Goal: Task Accomplishment & Management: Use online tool/utility

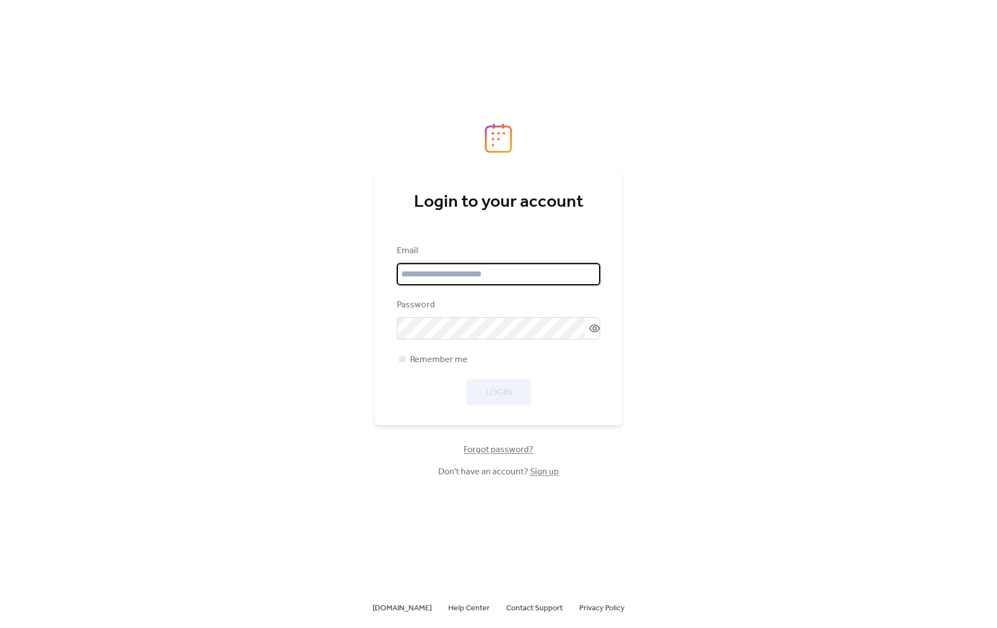
click at [442, 277] on input "email" at bounding box center [498, 274] width 203 height 22
type input "**********"
click at [509, 400] on span "Login" at bounding box center [499, 392] width 26 height 13
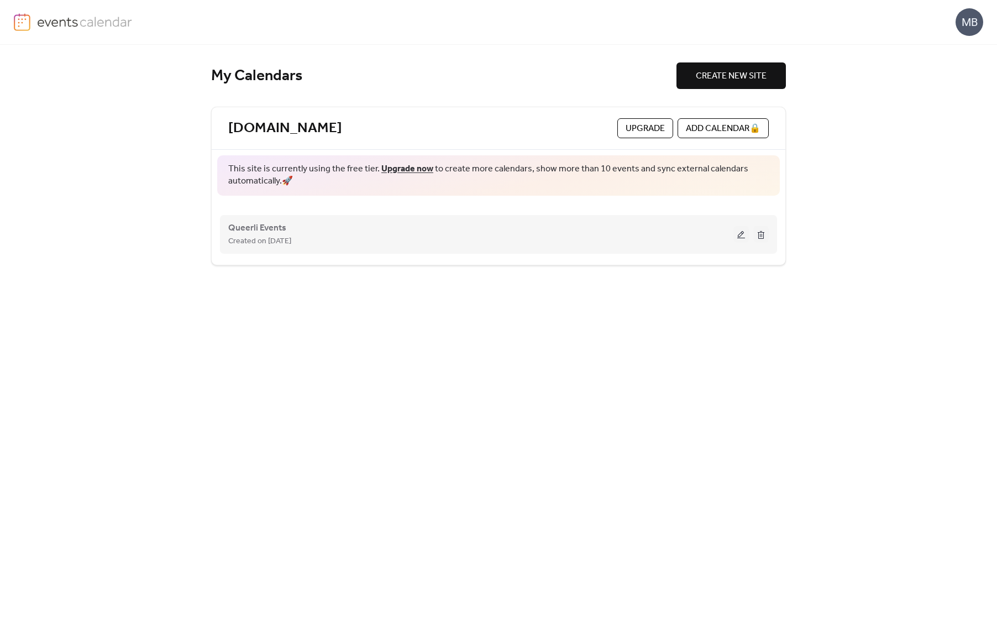
click at [349, 226] on div "Queerli Events Created on [DATE]" at bounding box center [480, 234] width 505 height 27
click at [734, 231] on button at bounding box center [740, 234] width 15 height 17
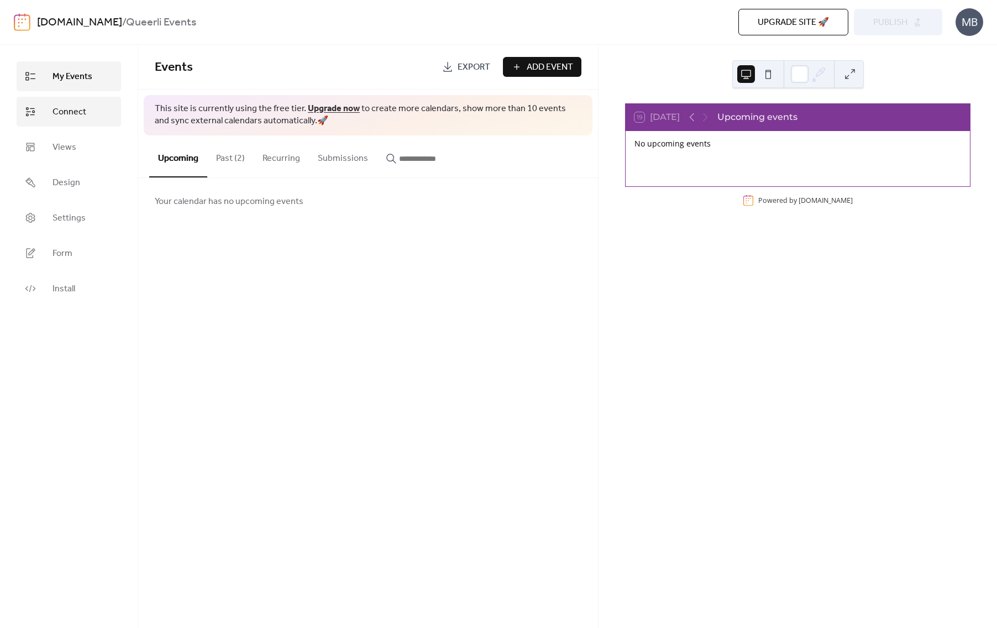
click at [35, 123] on link "Connect" at bounding box center [69, 112] width 104 height 30
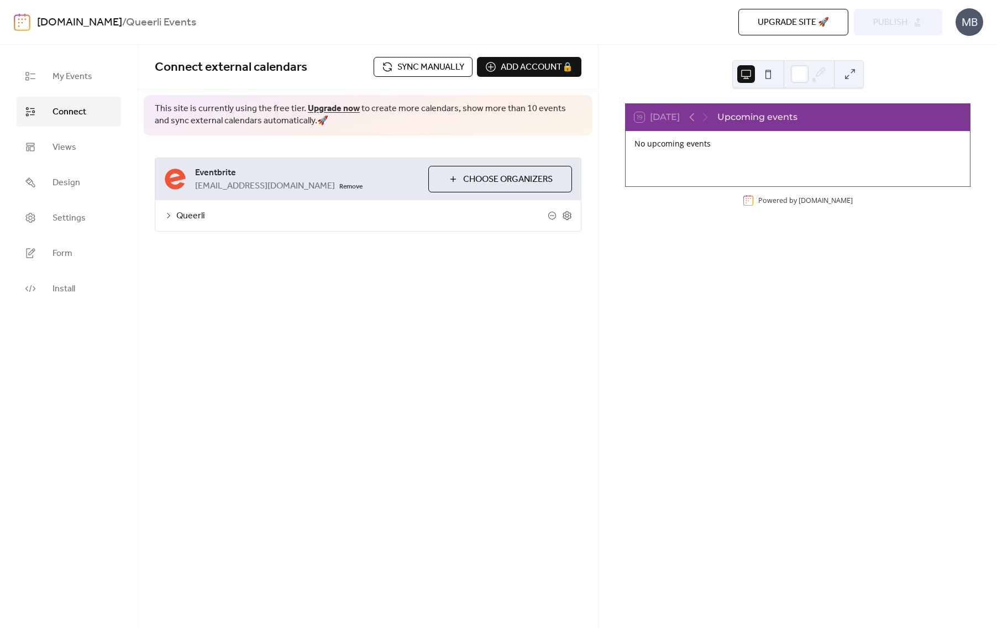
click at [428, 67] on span "Sync manually" at bounding box center [430, 67] width 67 height 13
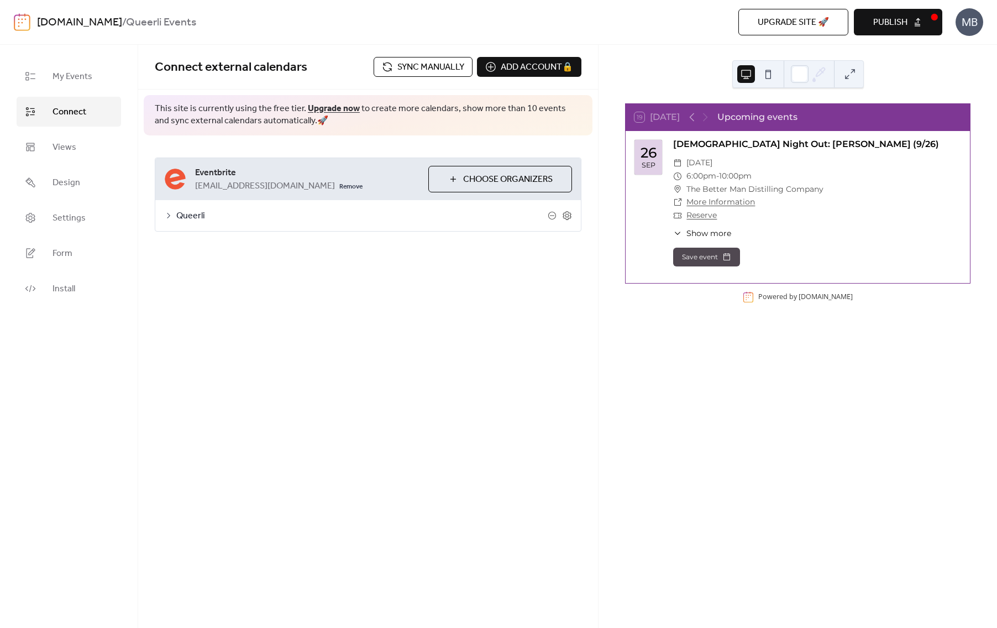
click at [903, 29] on span "Publish" at bounding box center [890, 22] width 34 height 13
